Goal: Task Accomplishment & Management: Manage account settings

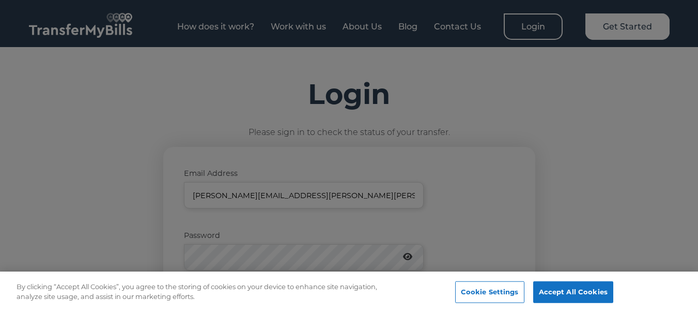
click at [239, 303] on div at bounding box center [349, 157] width 698 height 314
click at [592, 292] on button "Accept All Cookies" at bounding box center [573, 292] width 80 height 22
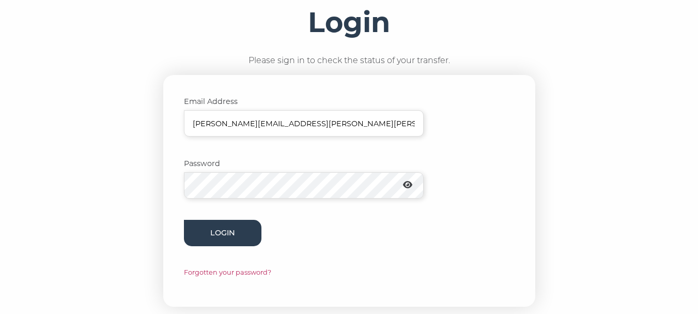
scroll to position [113, 0]
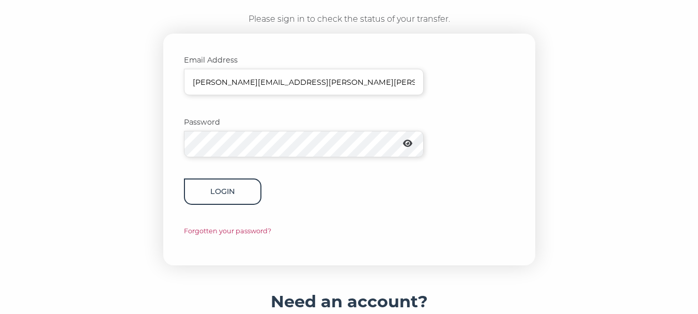
click at [230, 187] on button "Login" at bounding box center [223, 191] width 78 height 26
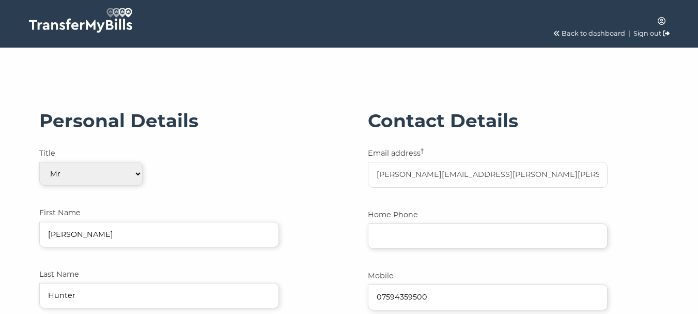
select select "0"
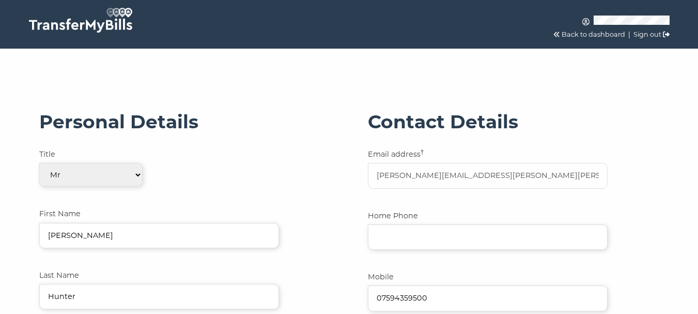
scroll to position [529, 0]
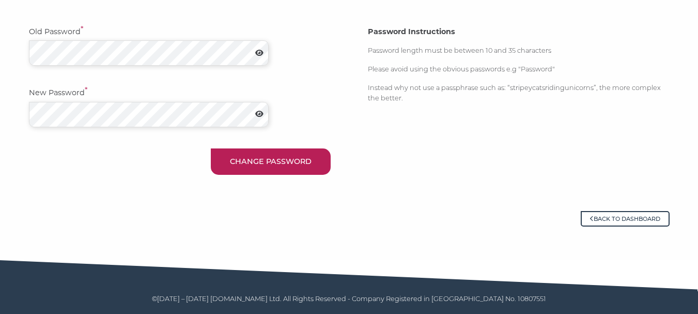
click at [257, 53] on icon at bounding box center [259, 53] width 8 height 7
click at [466, 156] on div "Password Instructions Password length must be between 10 and 35 characters Plea…" at bounding box center [519, 101] width 322 height 170
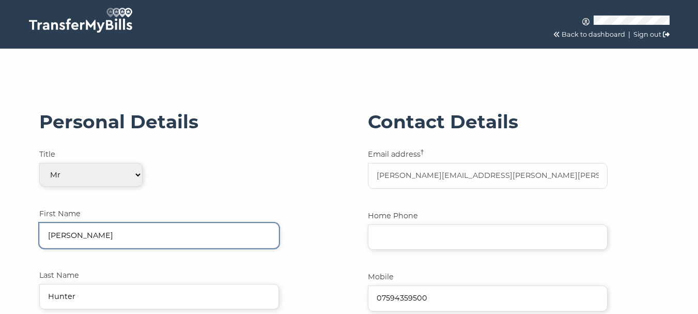
drag, startPoint x: 105, startPoint y: 232, endPoint x: 18, endPoint y: 225, distance: 87.6
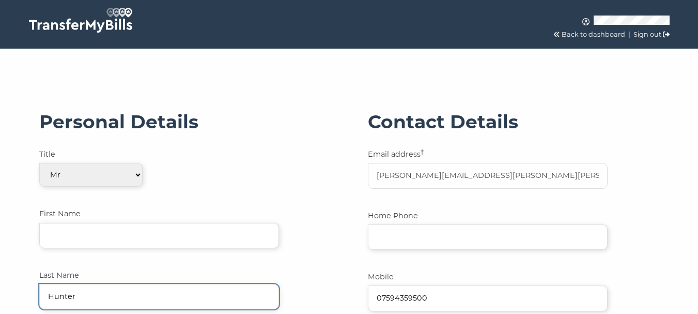
drag, startPoint x: 80, startPoint y: 295, endPoint x: 33, endPoint y: 294, distance: 47.0
click at [34, 294] on div "Personal Details Title Please Select One Mr Mrs Ms Miss Dr Mx First Name Last N…" at bounding box center [185, 269] width 312 height 338
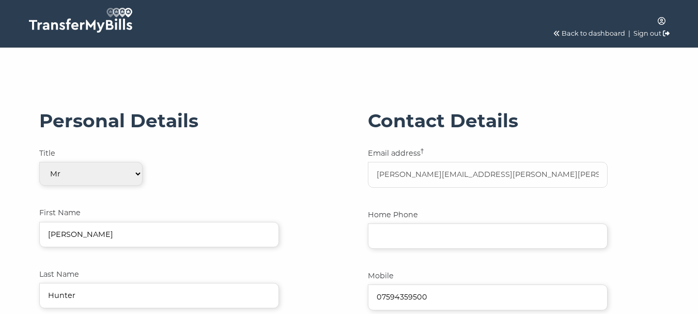
select select "0"
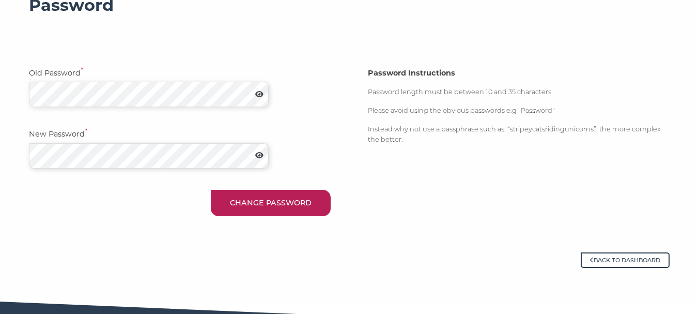
scroll to position [492, 0]
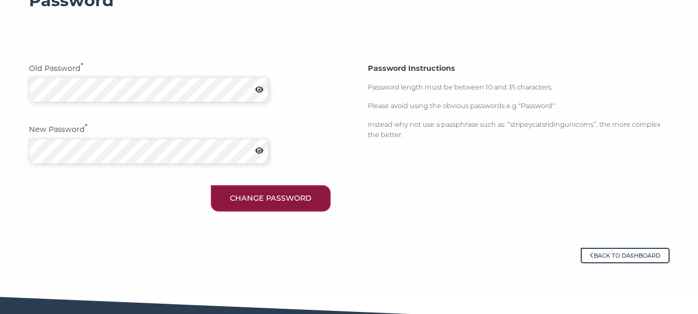
click at [282, 199] on button "Change Password" at bounding box center [271, 198] width 120 height 26
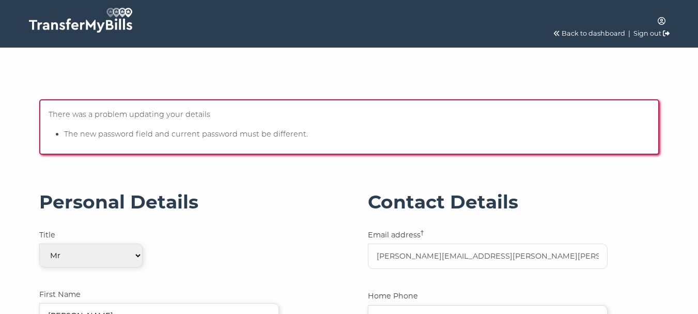
select select "0"
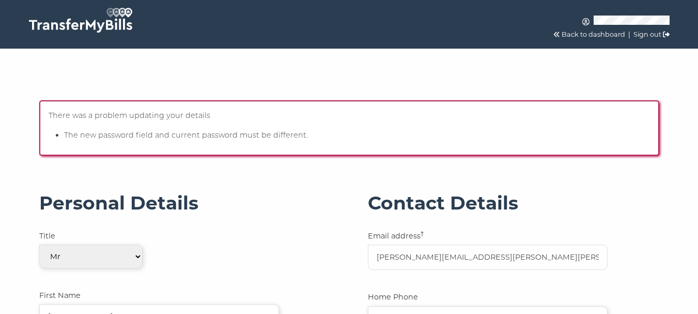
scroll to position [534, 0]
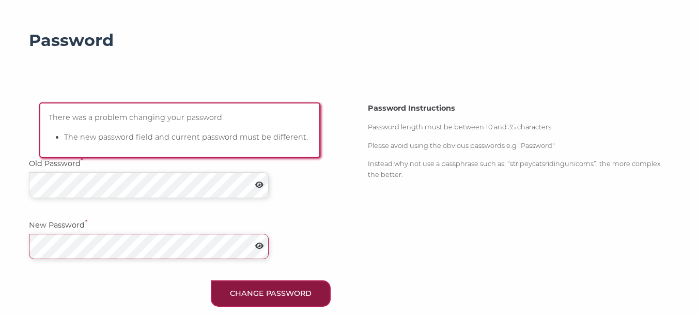
click at [275, 297] on button "Change Password" at bounding box center [271, 293] width 120 height 26
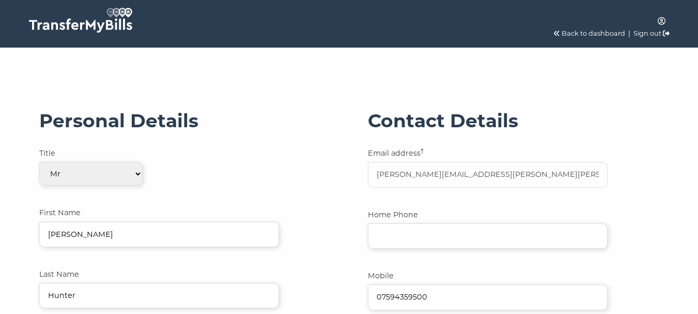
select select "0"
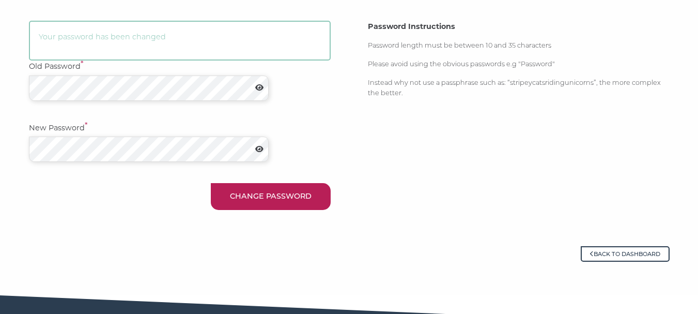
click at [256, 87] on icon at bounding box center [259, 87] width 8 height 7
click at [259, 148] on icon at bounding box center [259, 148] width 8 height 7
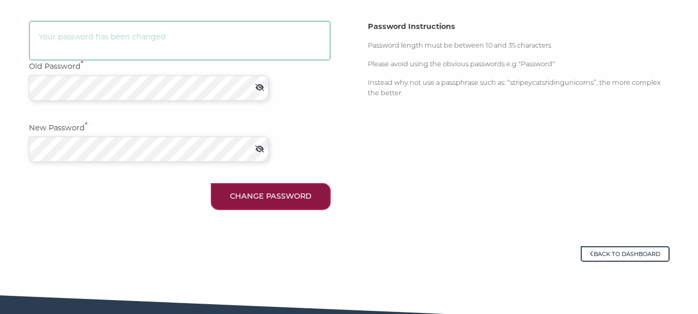
click at [270, 189] on button "Change Password" at bounding box center [271, 196] width 120 height 26
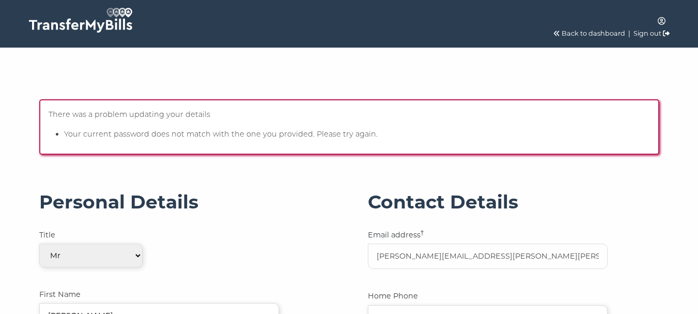
select select "0"
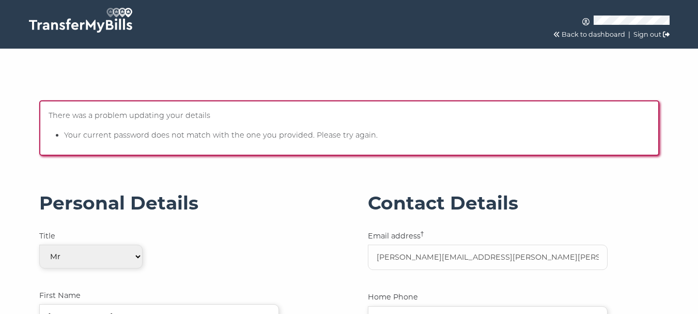
click at [651, 34] on link "Sign out" at bounding box center [648, 34] width 28 height 8
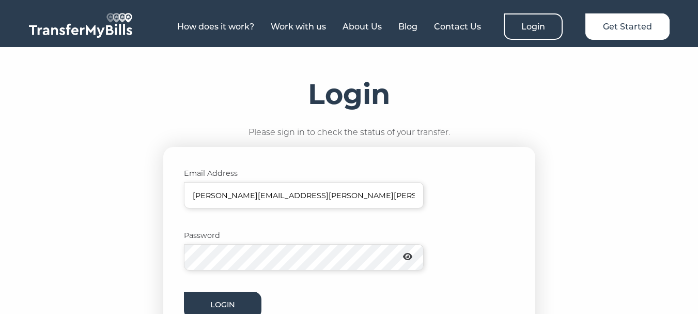
click at [164, 265] on div "Login Please sign in to check the status of your transfer. Email Address [PERSO…" at bounding box center [349, 228] width 661 height 300
click at [412, 258] on icon at bounding box center [407, 256] width 9 height 7
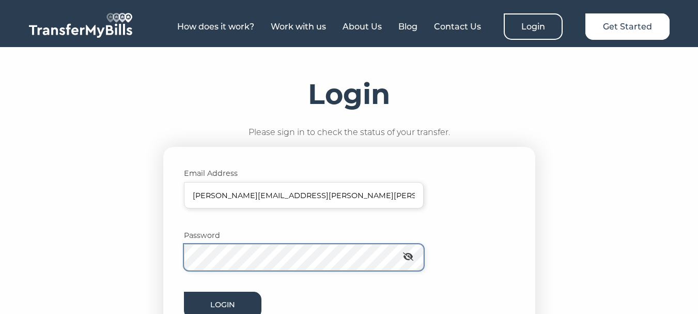
click at [146, 252] on div "Login Please sign in to check the status of your transfer. Email Address kerry.…" at bounding box center [349, 228] width 661 height 300
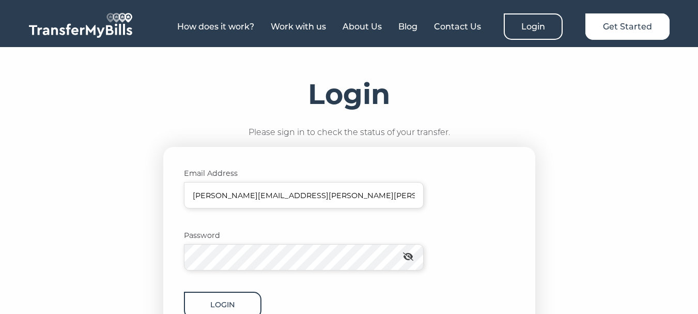
click at [226, 301] on button "Login" at bounding box center [223, 304] width 78 height 26
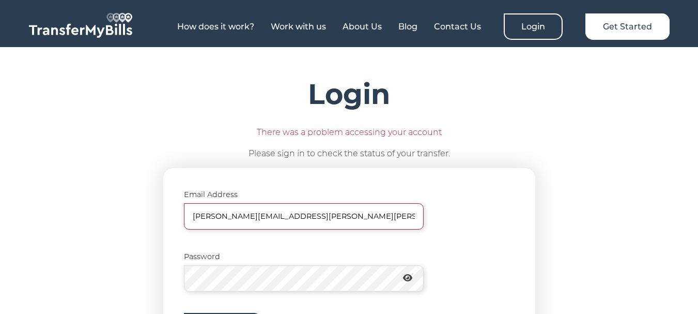
click at [411, 276] on icon at bounding box center [407, 277] width 9 height 8
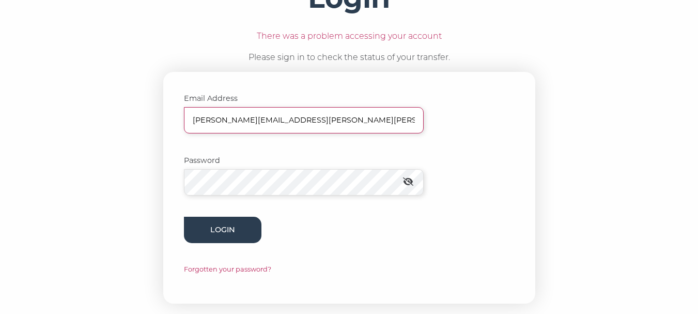
scroll to position [145, 0]
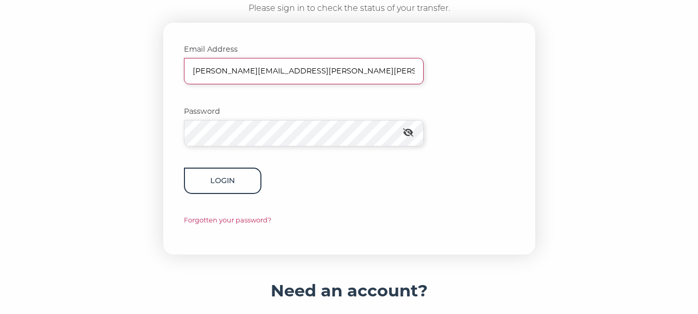
click at [222, 186] on button "Login" at bounding box center [223, 180] width 78 height 26
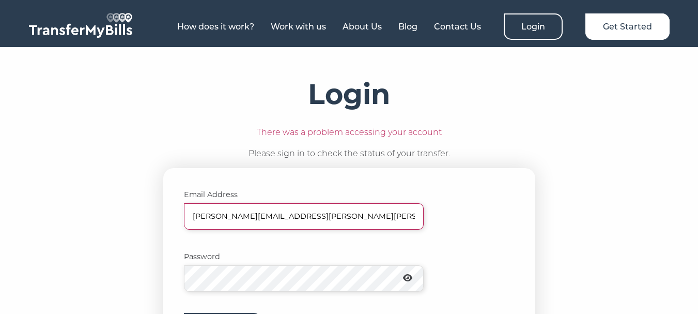
click at [489, 256] on p "Password" at bounding box center [349, 271] width 331 height 41
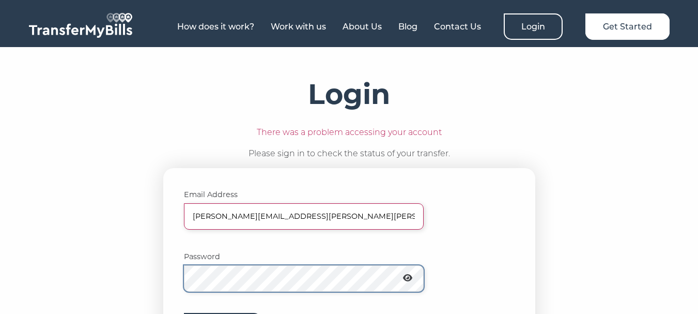
click at [166, 287] on div "Login There was a problem accessing your account Please sign in to check the st…" at bounding box center [349, 238] width 661 height 321
click at [412, 275] on p "Password" at bounding box center [349, 271] width 331 height 41
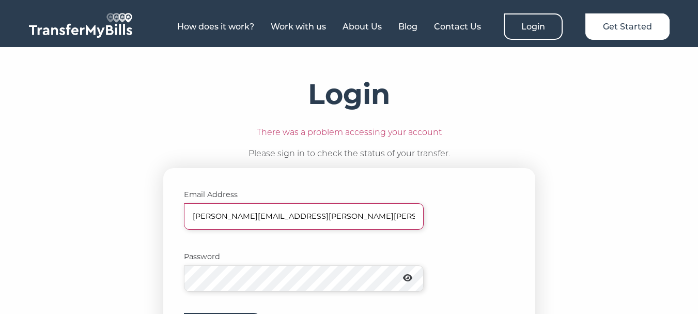
click at [410, 278] on icon at bounding box center [407, 277] width 9 height 8
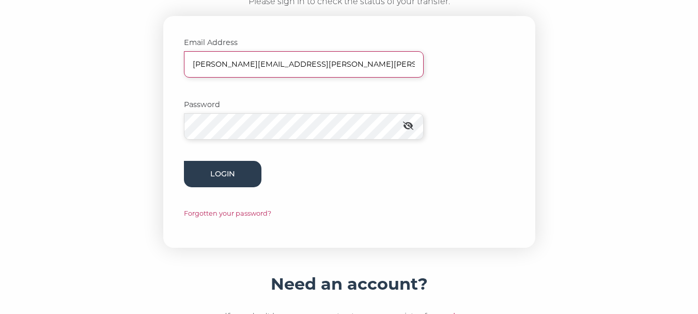
scroll to position [204, 0]
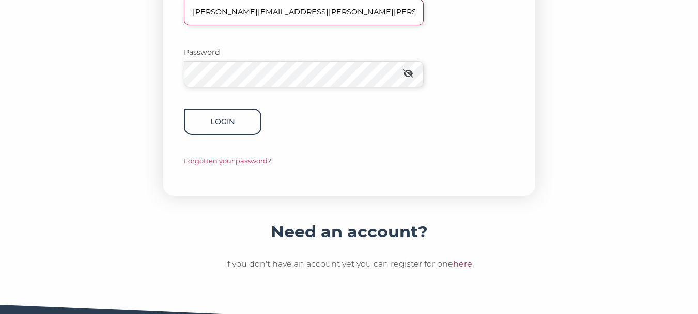
click at [224, 124] on button "Login" at bounding box center [223, 122] width 78 height 26
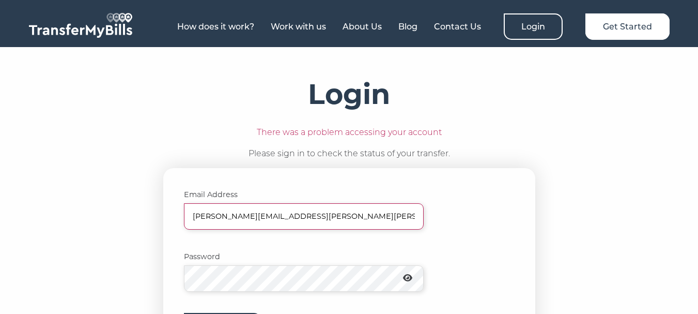
click at [412, 281] on icon at bounding box center [407, 277] width 9 height 7
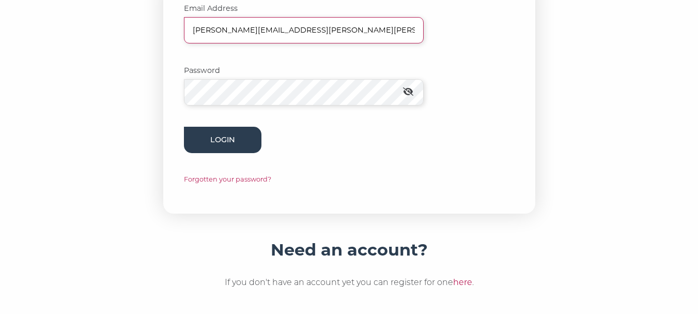
scroll to position [191, 0]
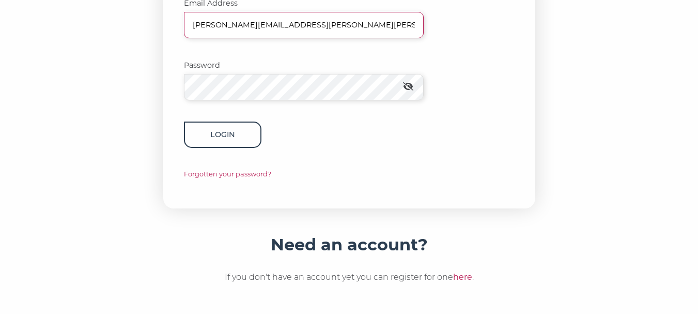
drag, startPoint x: 233, startPoint y: 134, endPoint x: 225, endPoint y: 143, distance: 11.7
click at [233, 134] on button "Login" at bounding box center [223, 134] width 78 height 26
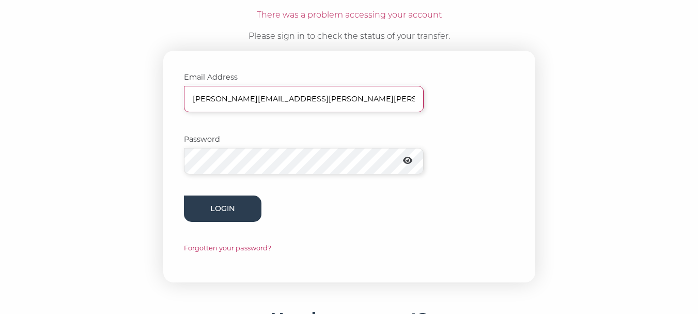
scroll to position [117, 0]
click at [215, 247] on link "Forgotten your password?" at bounding box center [227, 248] width 87 height 8
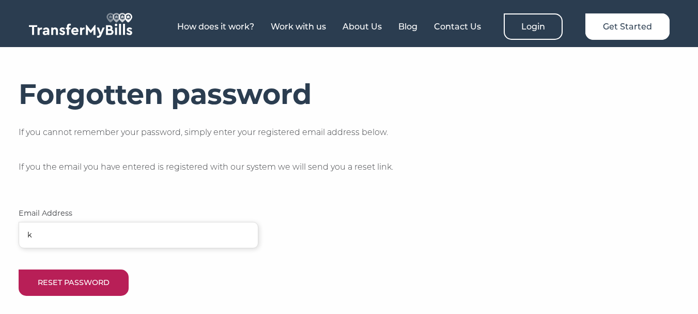
drag, startPoint x: 73, startPoint y: 231, endPoint x: 88, endPoint y: 247, distance: 21.9
click at [73, 231] on input "k" at bounding box center [139, 235] width 240 height 26
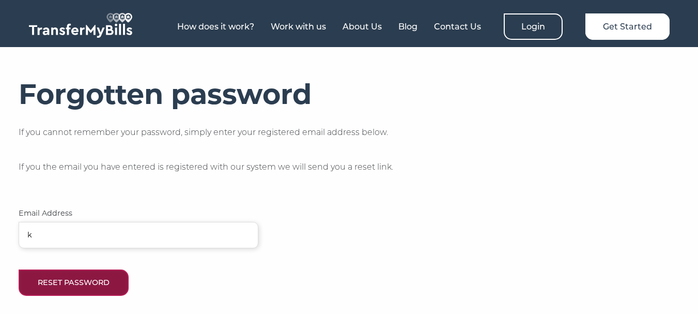
type input "kerry.roy.hunter@gmail.com"
click at [55, 280] on button "Reset Password" at bounding box center [74, 282] width 110 height 26
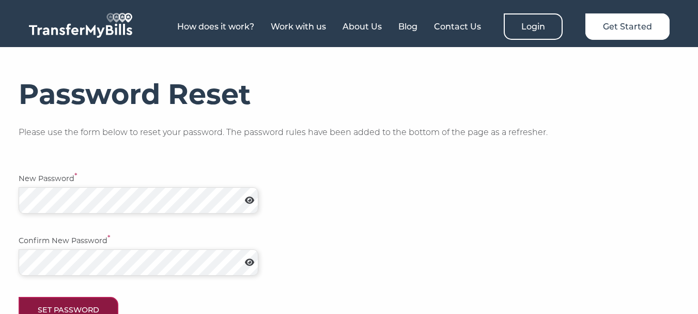
click at [64, 311] on button "Set Password" at bounding box center [69, 310] width 100 height 26
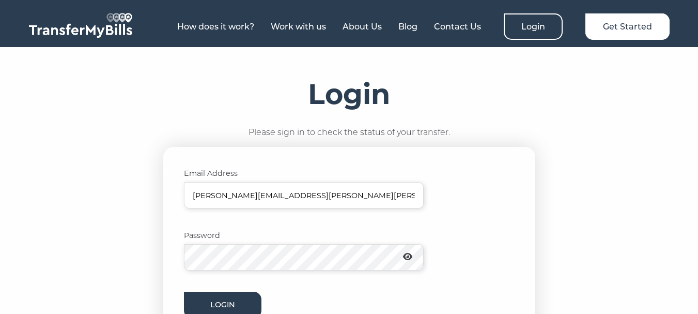
click at [171, 258] on div "Email Address [PERSON_NAME][EMAIL_ADDRESS][PERSON_NAME][PERSON_NAME][DOMAIN_NAM…" at bounding box center [349, 263] width 372 height 232
click at [219, 303] on button "Login" at bounding box center [223, 304] width 78 height 26
